Goal: Information Seeking & Learning: Learn about a topic

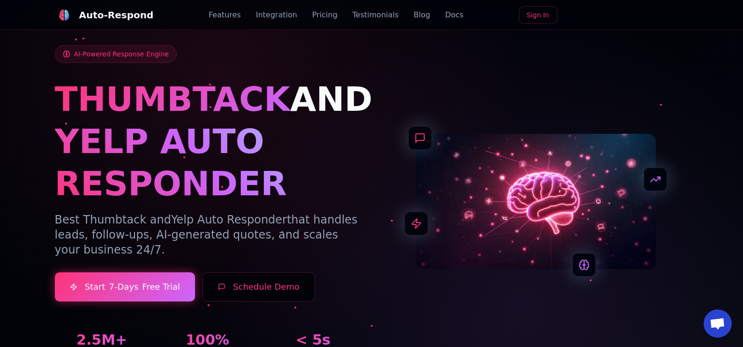
click at [238, 19] on link "Features" at bounding box center [225, 14] width 32 height 11
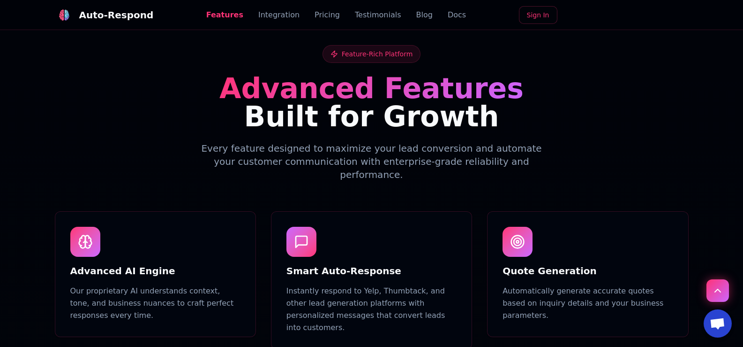
click at [202, 68] on div "Feature-Rich Platform Advanced Features Built for Growth Every feature designed…" at bounding box center [372, 113] width 634 height 136
click at [416, 17] on link "Blog" at bounding box center [424, 14] width 16 height 11
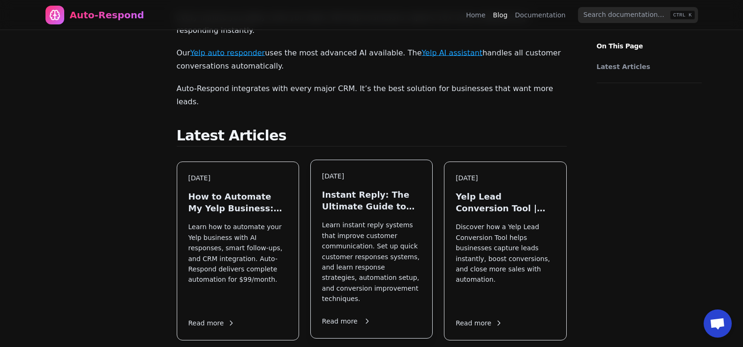
scroll to position [141, 0]
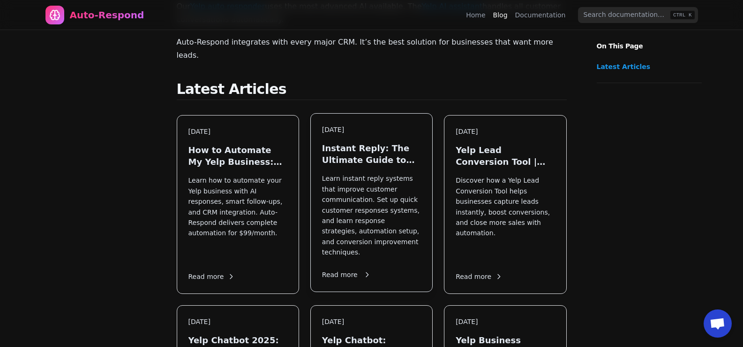
click at [374, 142] on h3 "Instant Reply: The Ultimate Guide to Faster Customer Response" at bounding box center [371, 153] width 99 height 23
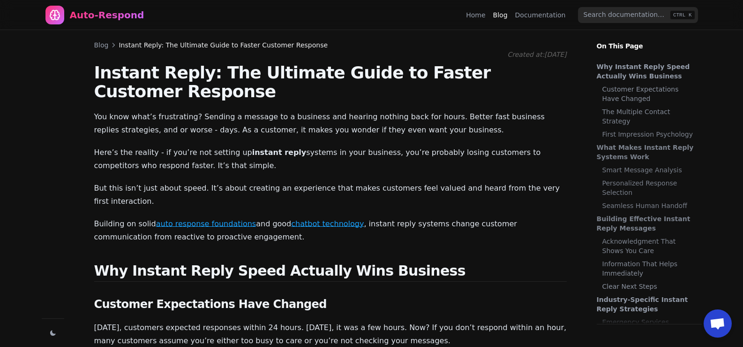
scroll to position [528, 0]
drag, startPoint x: 182, startPoint y: 1, endPoint x: 92, endPoint y: 115, distance: 144.9
